Goal: Task Accomplishment & Management: Manage account settings

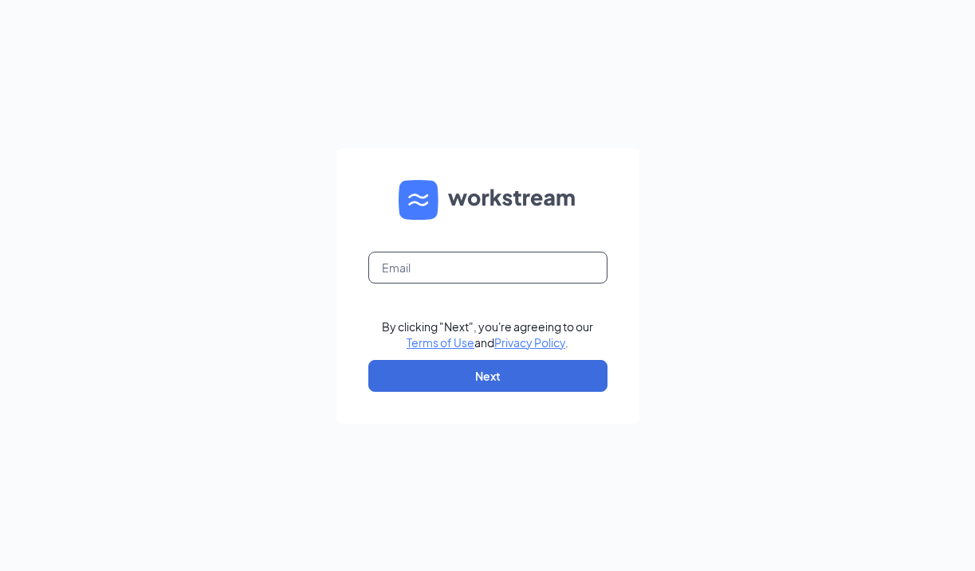
click at [414, 254] on input "text" at bounding box center [487, 268] width 239 height 32
type input "[EMAIL_ADDRESS][DOMAIN_NAME]"
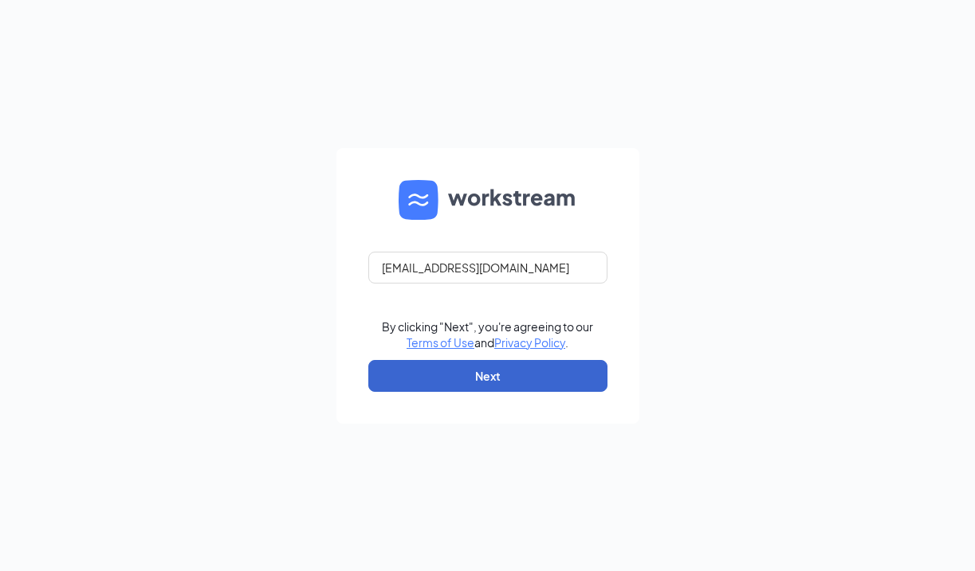
click at [452, 381] on button "Next" at bounding box center [487, 376] width 239 height 32
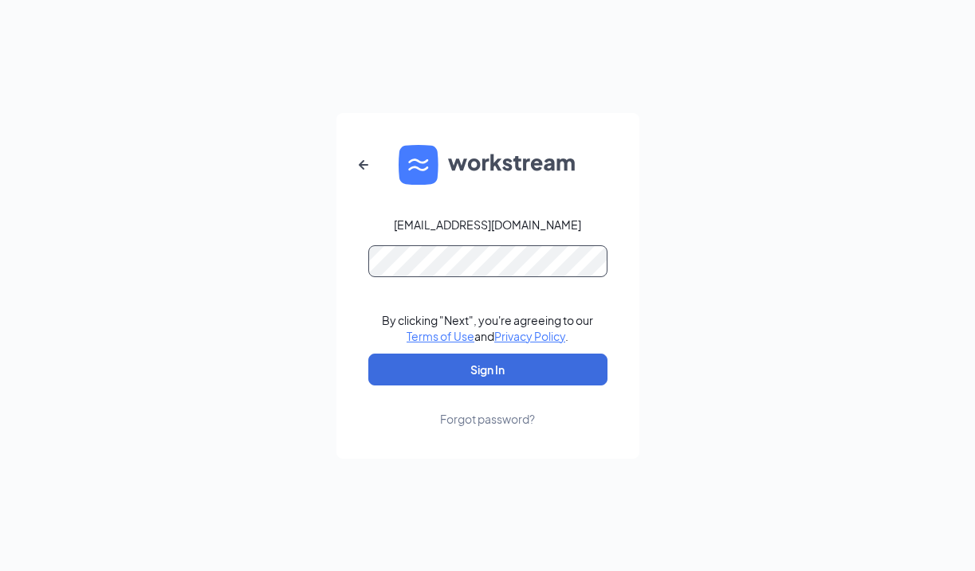
click at [487, 369] on button "Sign In" at bounding box center [487, 370] width 239 height 32
click at [118, 225] on div "cclojanot1997@gmail.com By clicking "Next", you're agreeing to our Terms of Use…" at bounding box center [487, 285] width 975 height 571
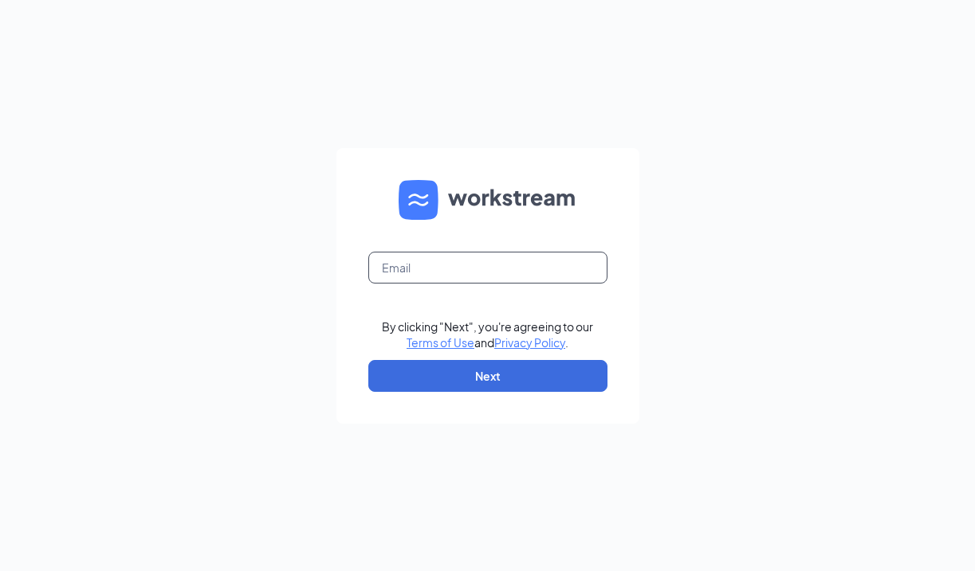
click at [463, 278] on input "text" at bounding box center [487, 268] width 239 height 32
type input "[EMAIL_ADDRESS][DOMAIN_NAME]"
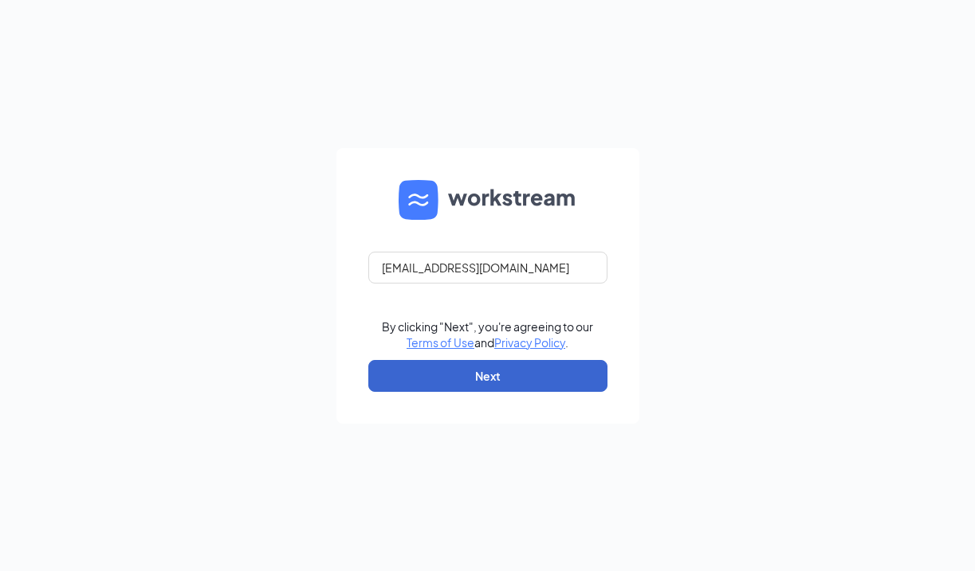
click at [449, 387] on button "Next" at bounding box center [487, 376] width 239 height 32
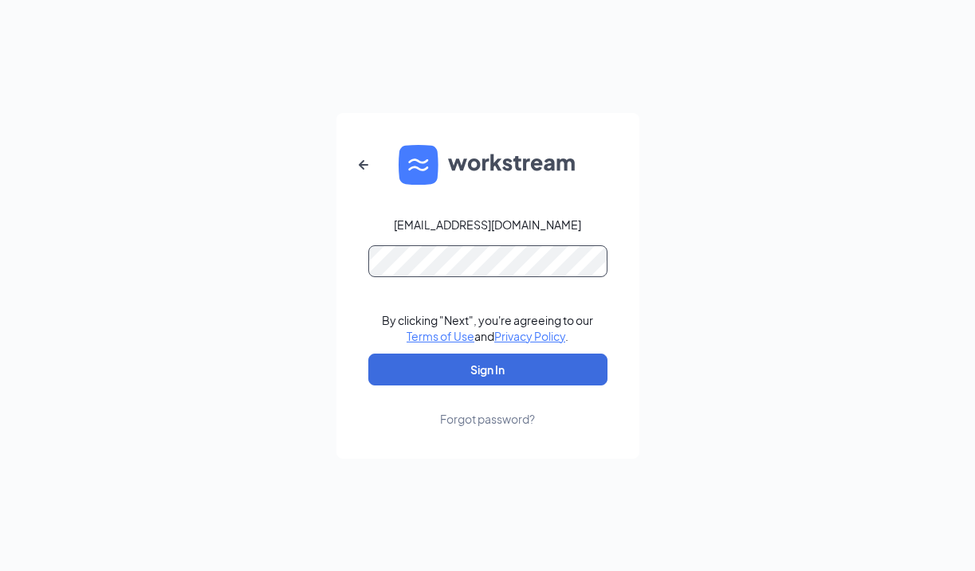
click at [487, 369] on button "Sign In" at bounding box center [487, 370] width 239 height 32
click at [422, 363] on button "Sign In" at bounding box center [487, 370] width 239 height 32
click at [487, 369] on button "Sign In" at bounding box center [487, 370] width 239 height 32
